Goal: Task Accomplishment & Management: Use online tool/utility

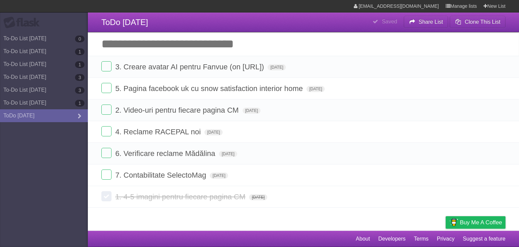
click at [209, 44] on input "Add another task" at bounding box center [303, 44] width 431 height 24
click at [109, 172] on label at bounding box center [106, 174] width 10 height 10
click at [108, 156] on label at bounding box center [106, 153] width 10 height 10
click at [107, 133] on label at bounding box center [106, 131] width 10 height 10
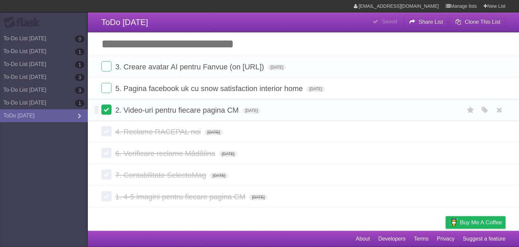
click at [105, 113] on label at bounding box center [106, 109] width 10 height 10
click at [108, 70] on label at bounding box center [106, 66] width 10 height 10
